Goal: Task Accomplishment & Management: Manage account settings

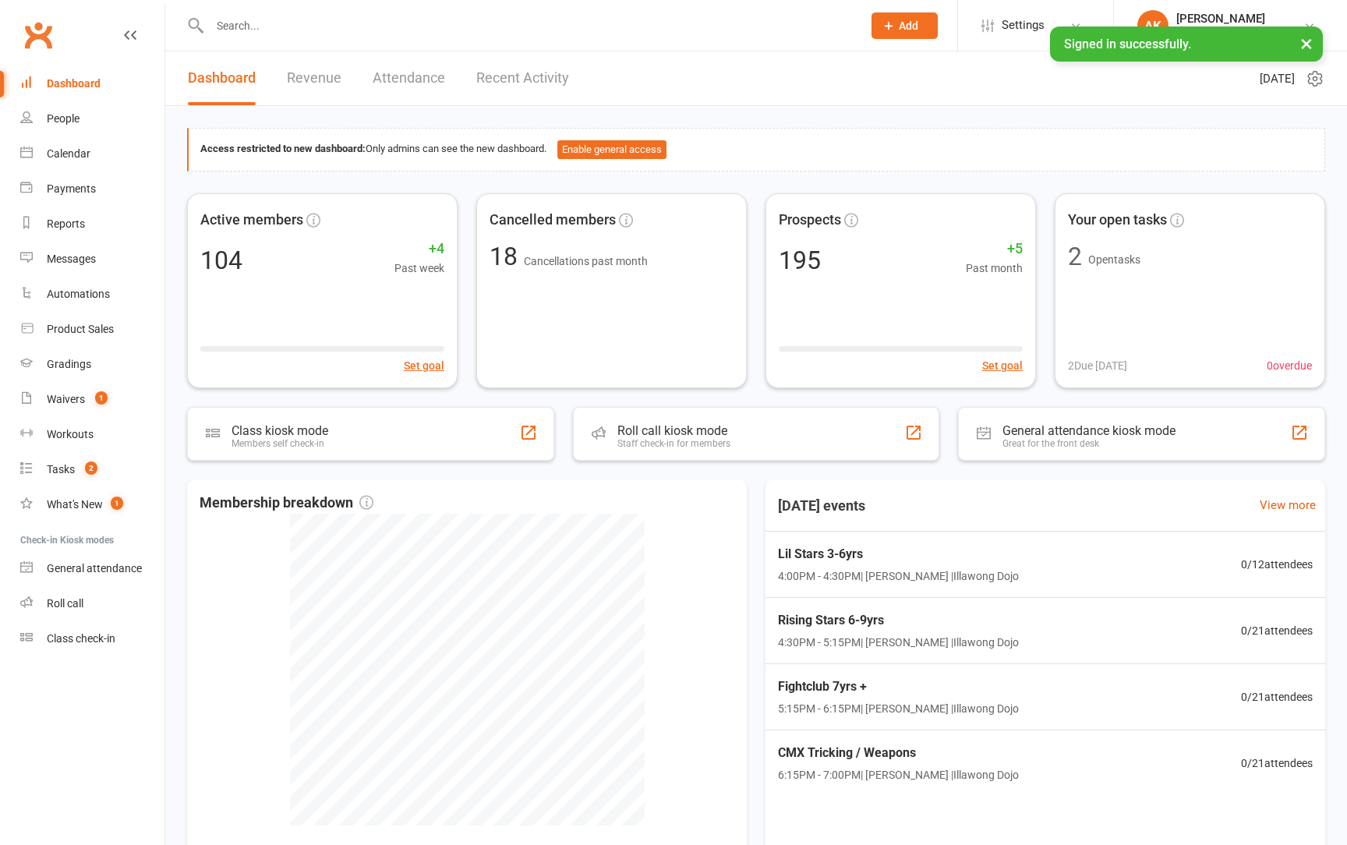
click at [240, 36] on input "text" at bounding box center [528, 26] width 646 height 22
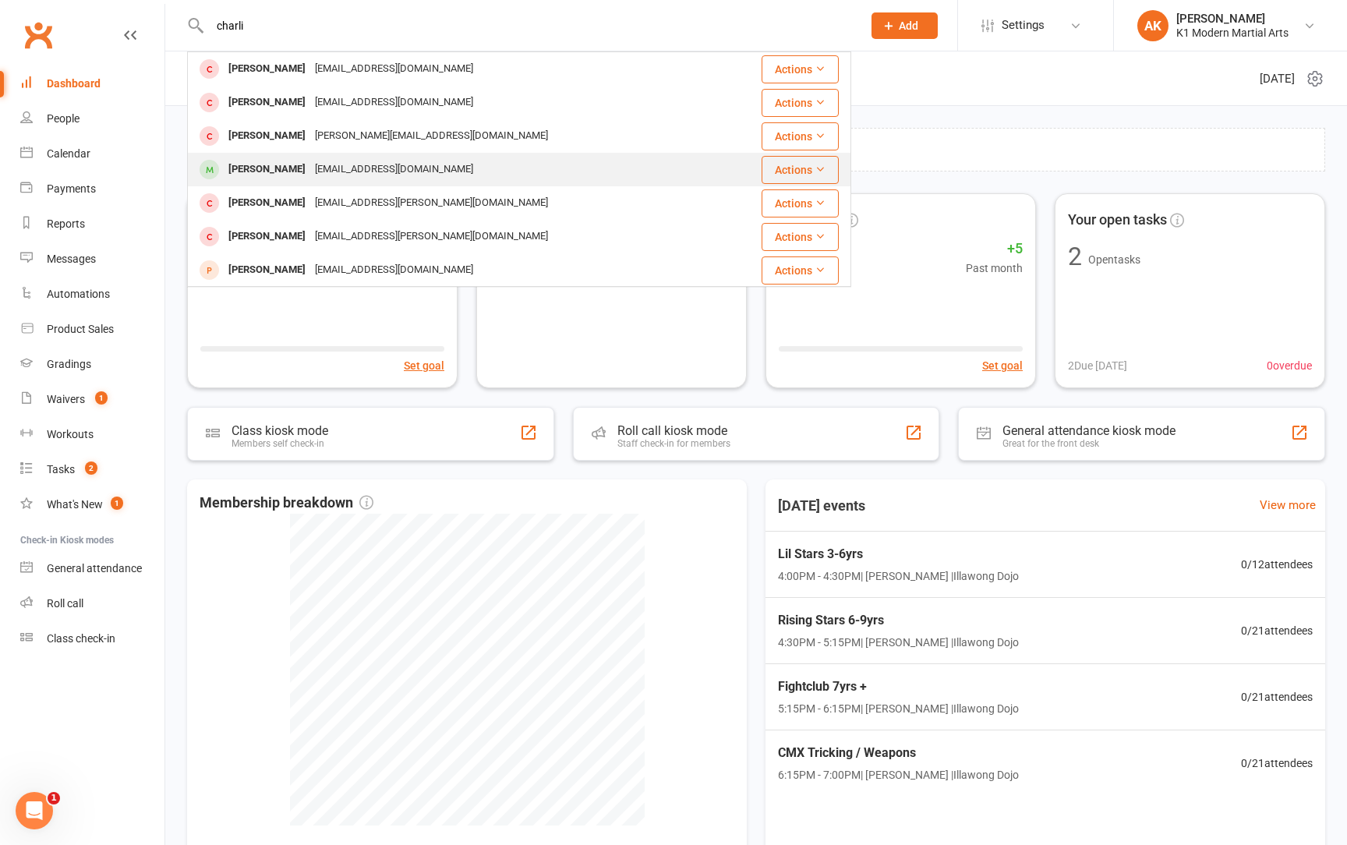
type input "charli"
click at [258, 168] on div "[PERSON_NAME]" at bounding box center [267, 169] width 87 height 23
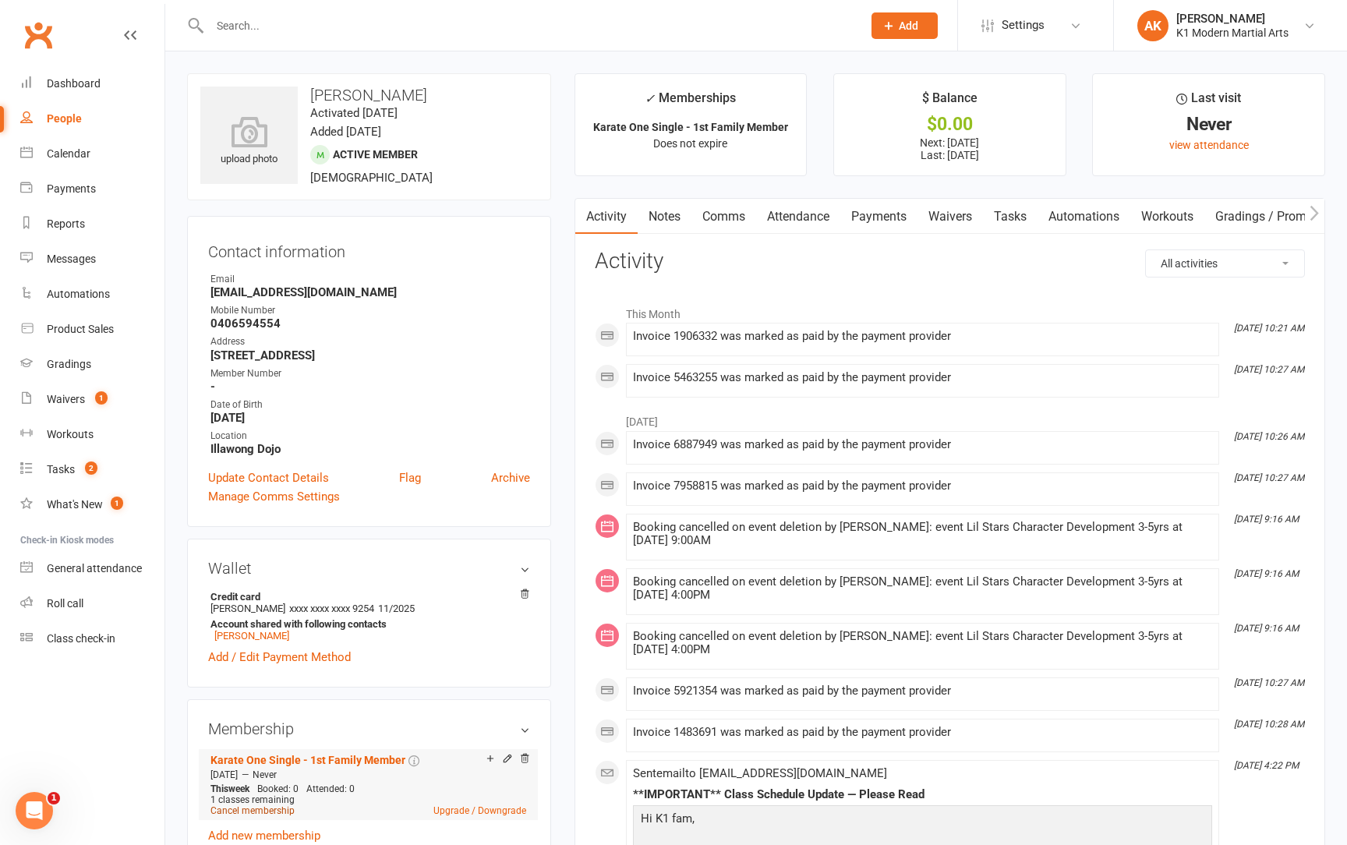
click at [240, 809] on link "Cancel membership" at bounding box center [252, 810] width 84 height 11
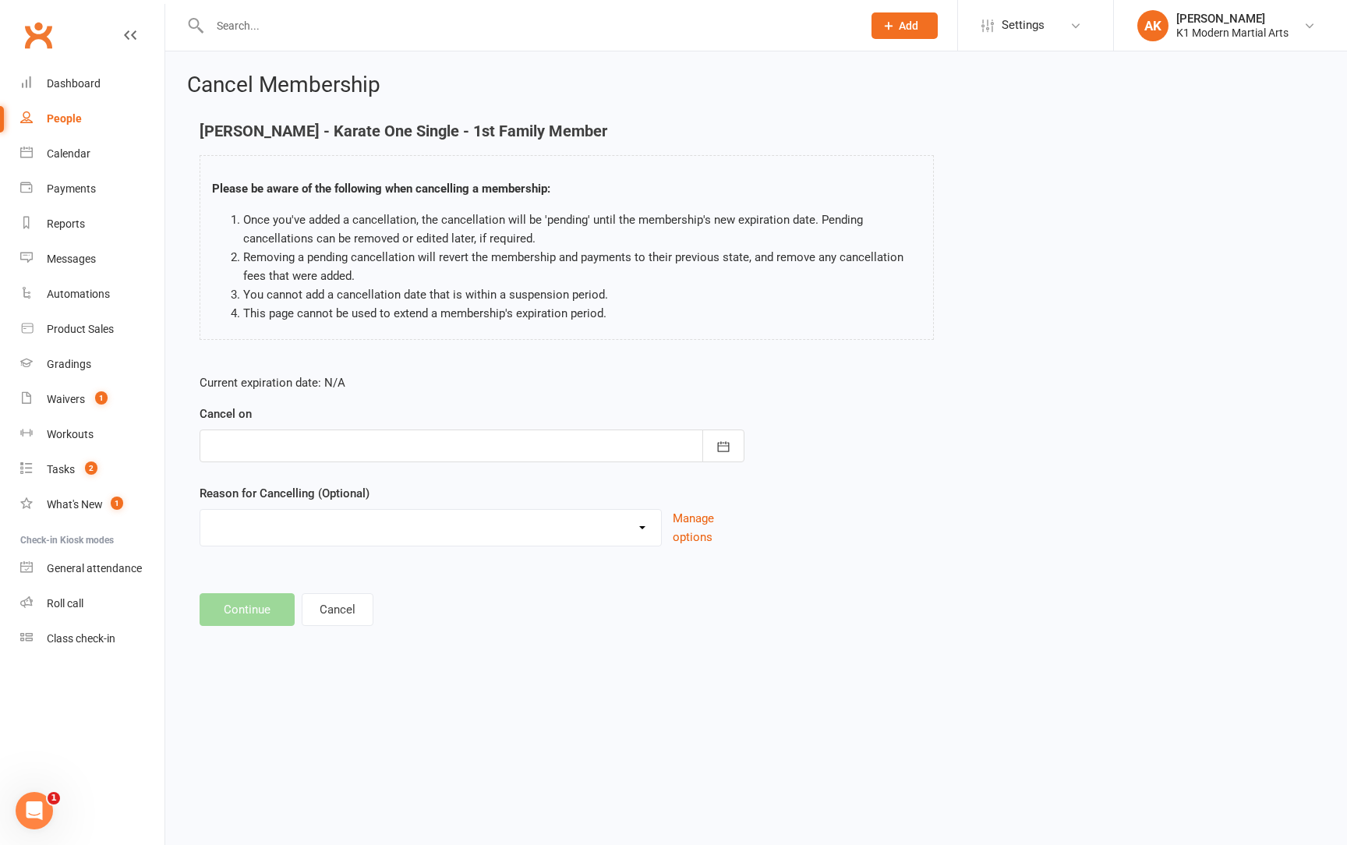
click at [429, 472] on form "Current expiration date: N/A Cancel on [DATE] Sun Mon Tue Wed Thu Fri Sat 36 31…" at bounding box center [472, 459] width 545 height 173
click at [429, 462] on form "Current expiration date: N/A Cancel on [DATE] Sun Mon Tue Wed Thu Fri Sat 36 31…" at bounding box center [472, 459] width 545 height 173
click at [429, 453] on div at bounding box center [472, 445] width 545 height 33
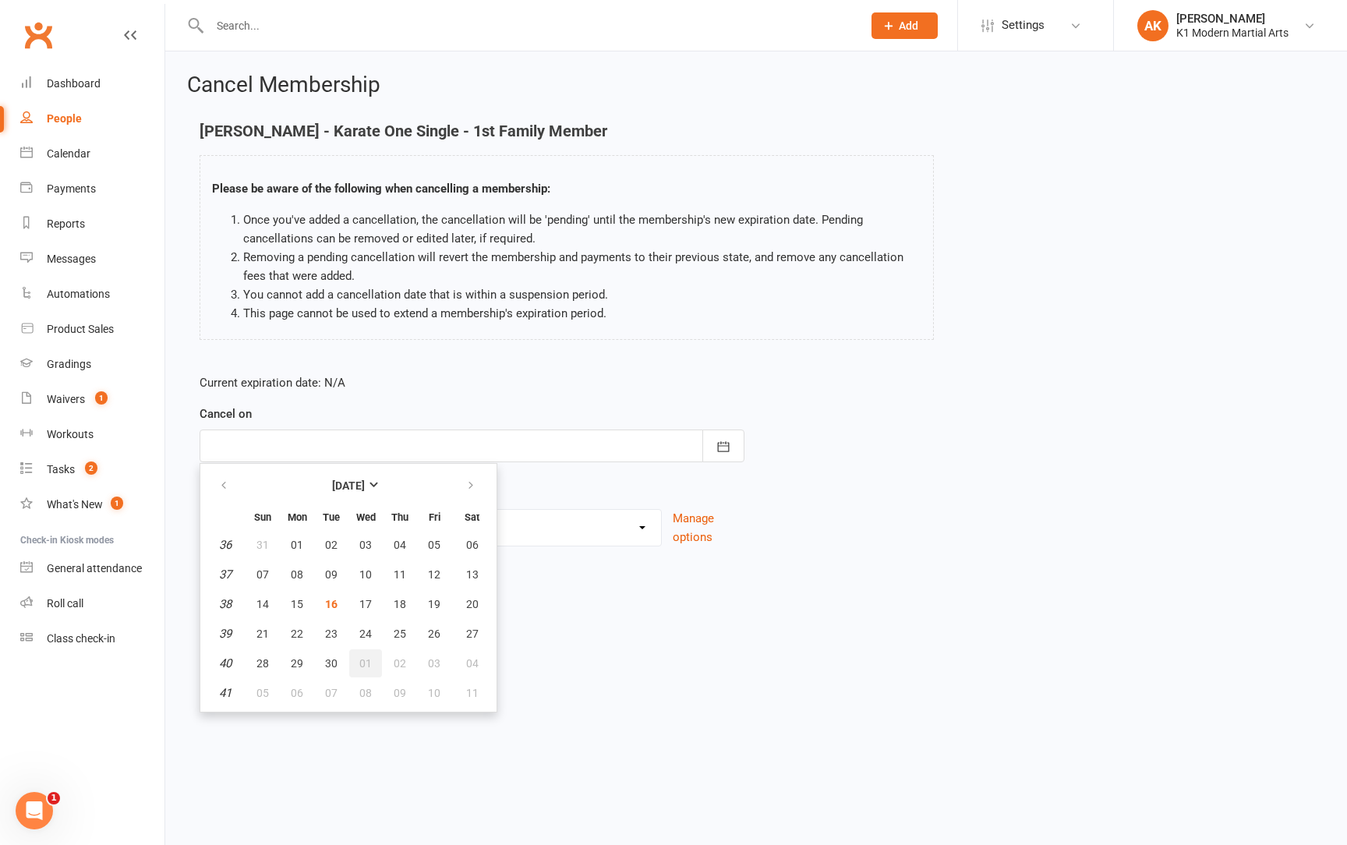
click at [373, 665] on button "01" at bounding box center [365, 663] width 33 height 28
type input "[DATE]"
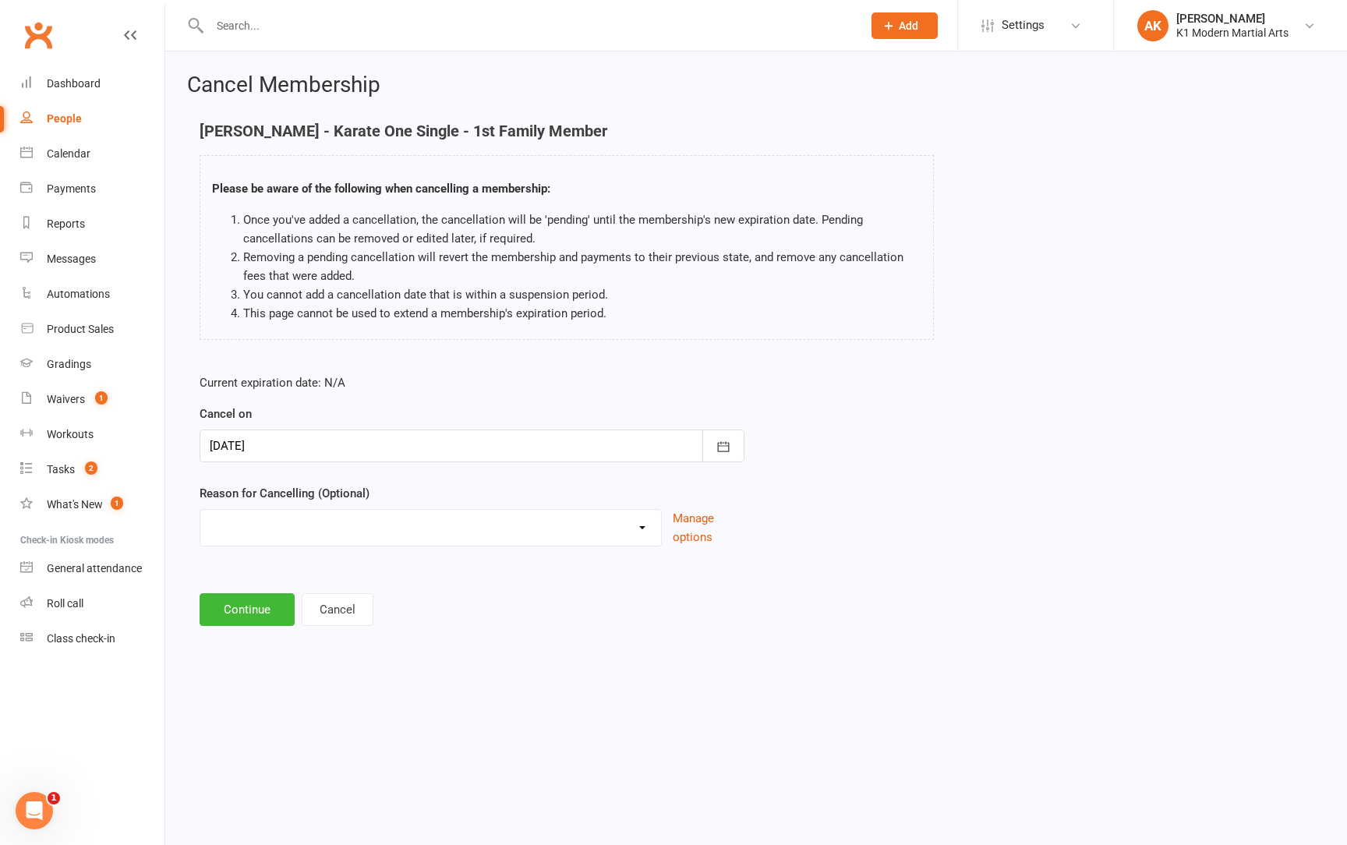
select select "4"
click at [237, 610] on button "Continue" at bounding box center [247, 609] width 95 height 33
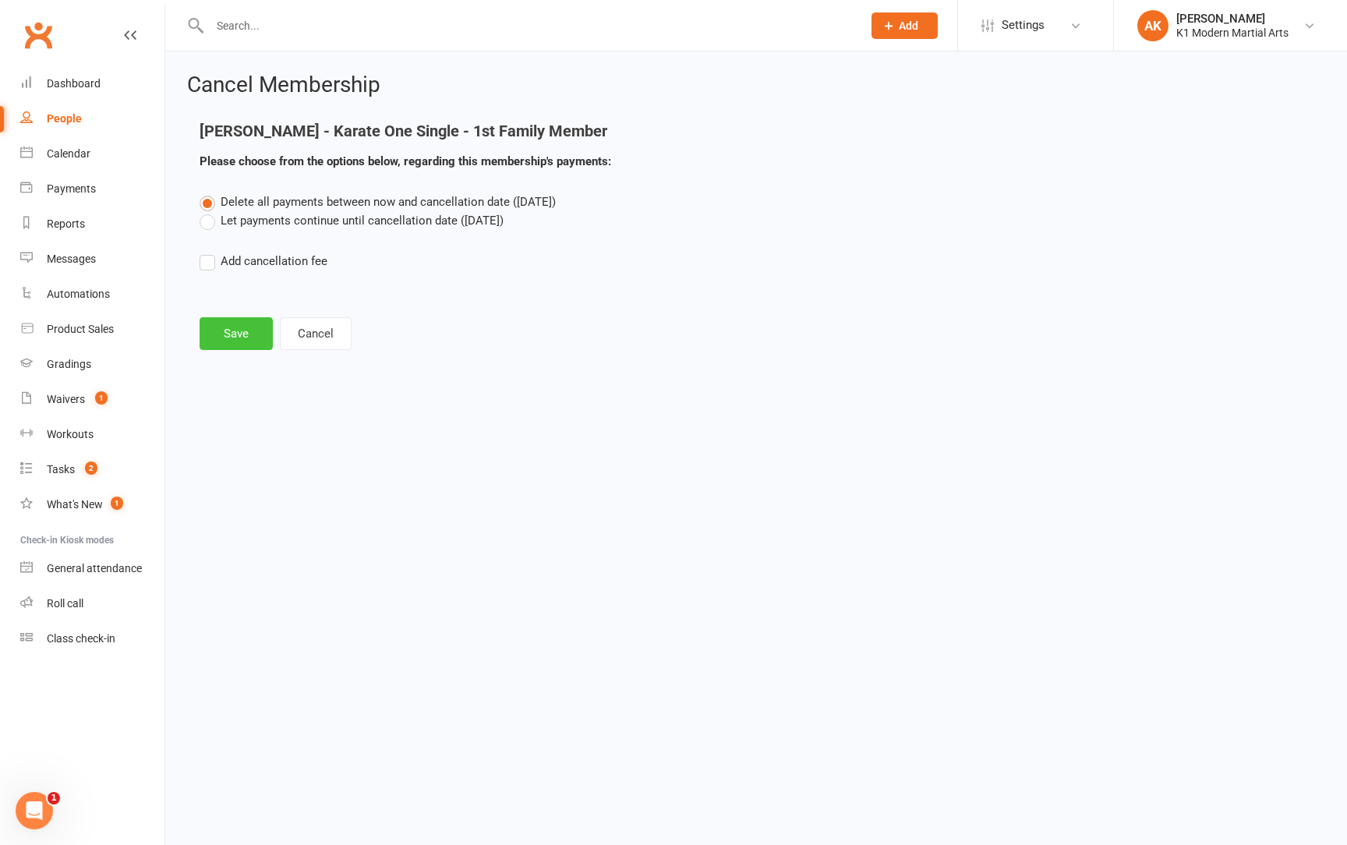
click at [231, 323] on button "Save" at bounding box center [236, 333] width 73 height 33
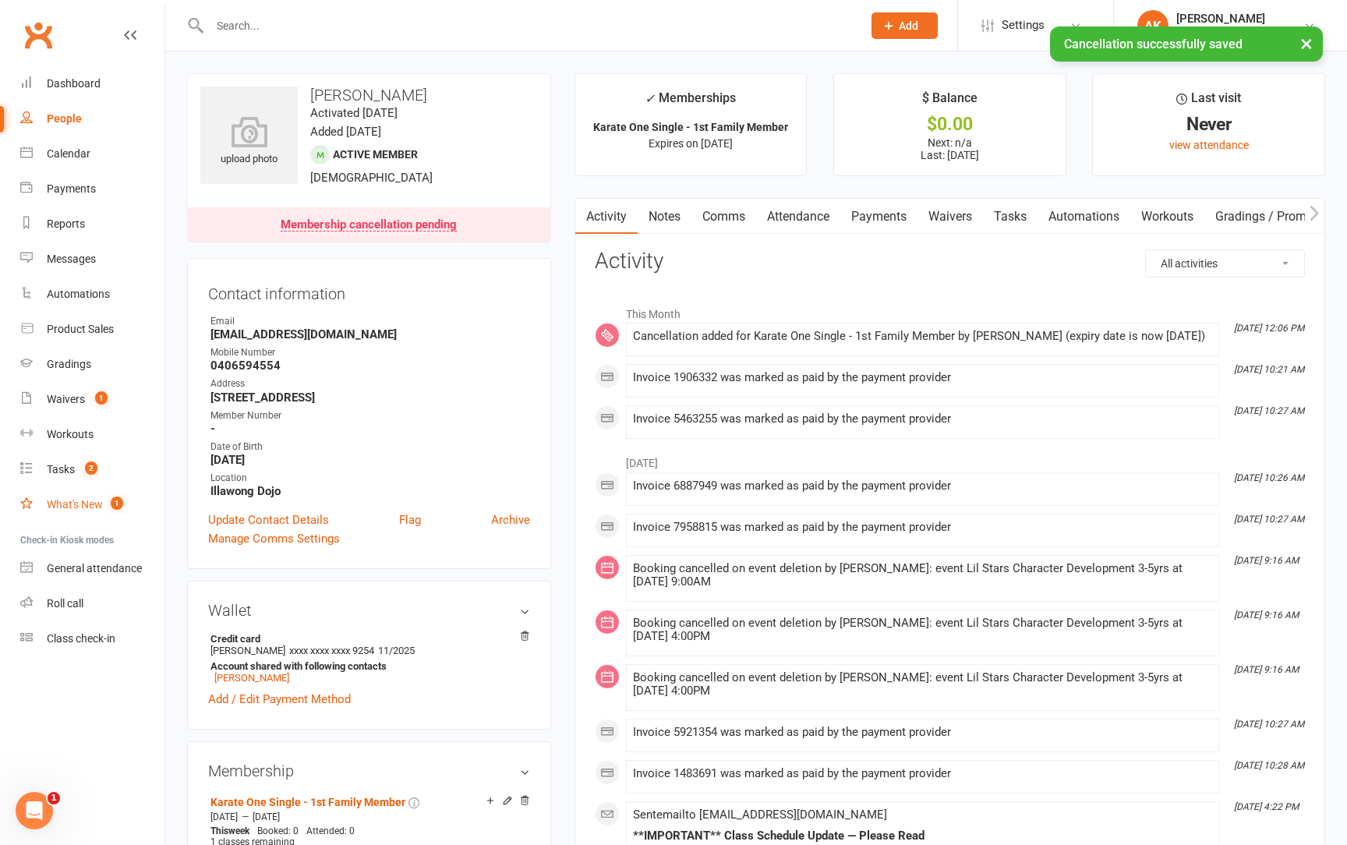
click at [89, 504] on div "What's New" at bounding box center [75, 504] width 56 height 12
